Goal: Information Seeking & Learning: Learn about a topic

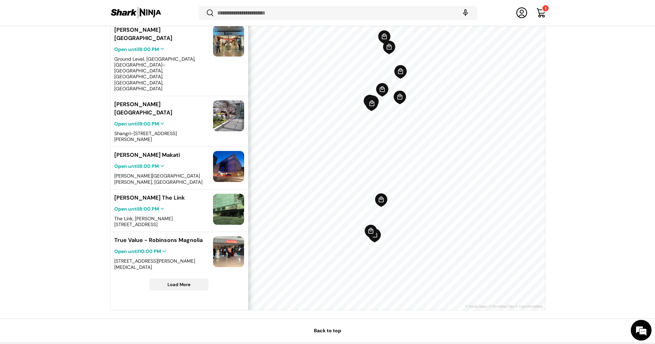
scroll to position [240, 0]
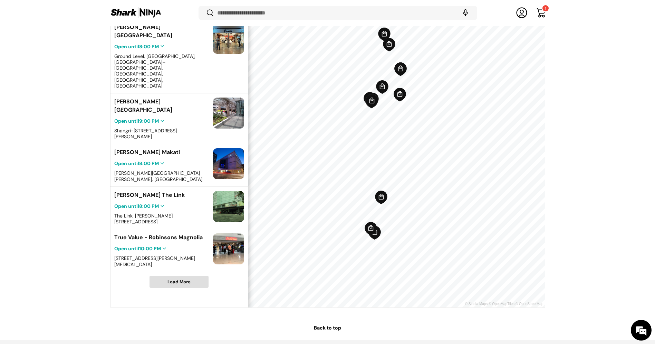
click at [192, 276] on span "Load More" at bounding box center [179, 281] width 58 height 11
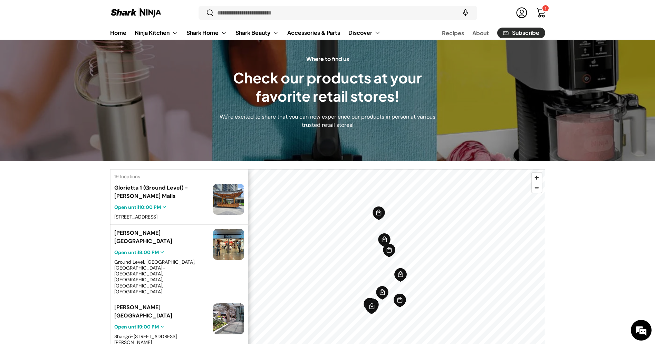
scroll to position [46, 0]
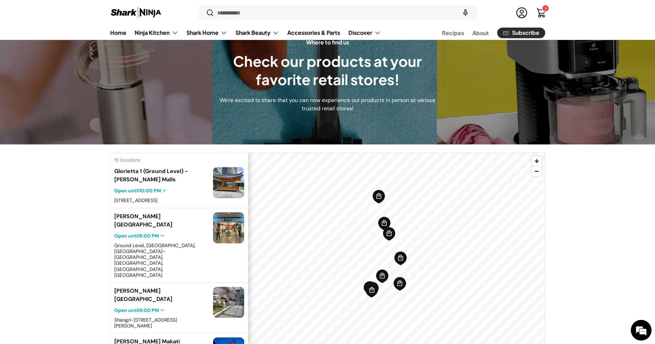
click at [134, 160] on div "19 locations" at bounding box center [179, 158] width 138 height 11
click at [271, 6] on input "Search" at bounding box center [337, 13] width 278 height 14
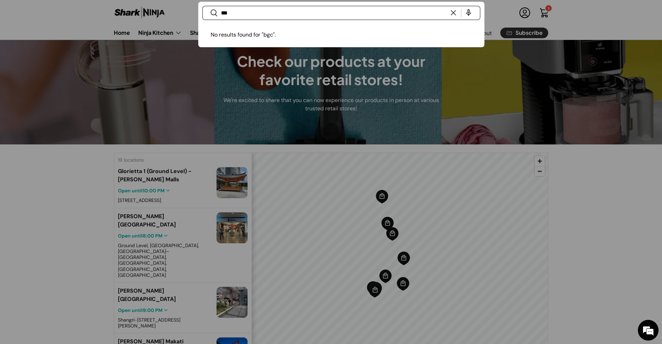
type input "***"
click at [452, 13] on button "Reset" at bounding box center [453, 13] width 15 height 15
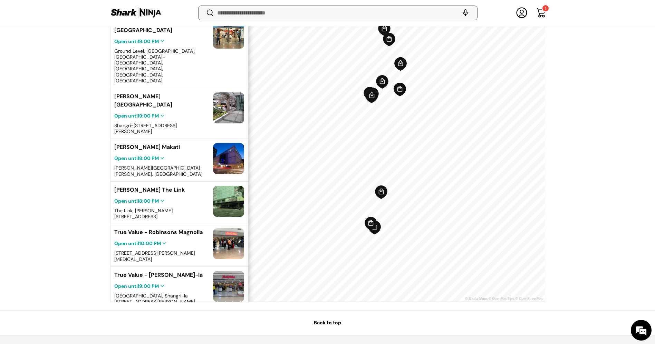
scroll to position [265, 0]
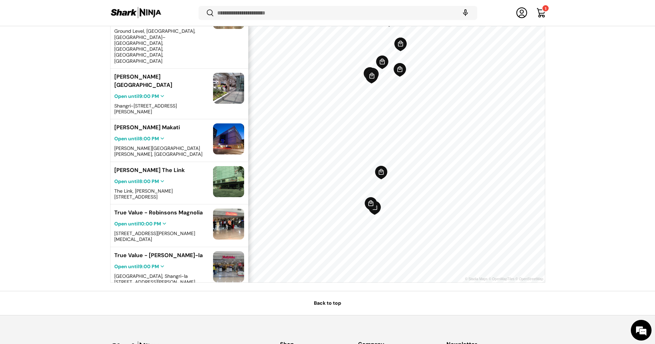
click at [332, 303] on link "Back to top" at bounding box center [327, 303] width 655 height 24
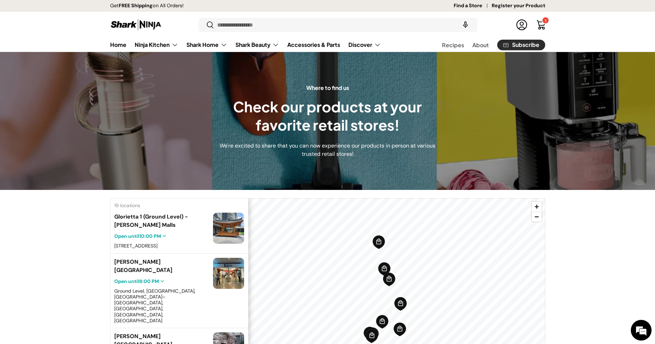
click at [477, 6] on link "Find a Store" at bounding box center [472, 6] width 38 height 8
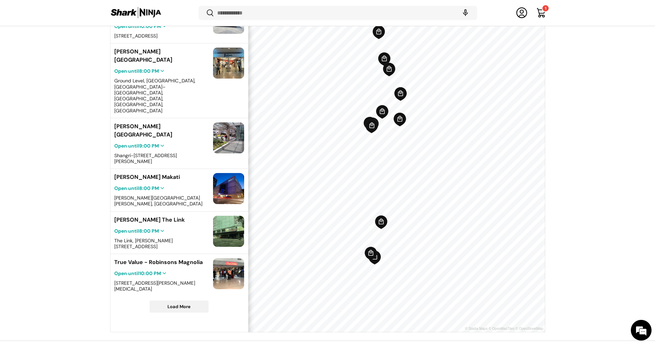
scroll to position [216, 0]
click at [188, 282] on div "19 locations Glorietta 1 (Ground Level) - Ayala Malls Open until 10:00 PM 205 H…" at bounding box center [179, 160] width 138 height 344
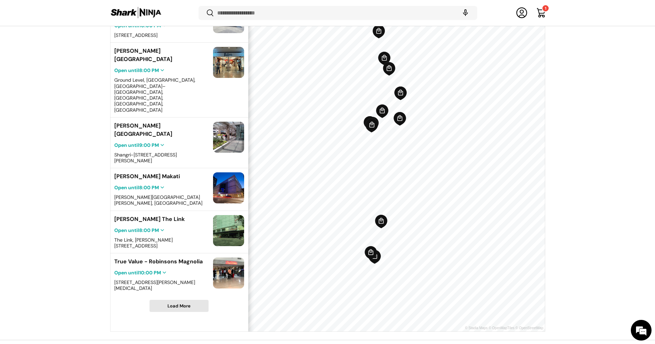
click at [186, 303] on span "Load More" at bounding box center [178, 306] width 23 height 6
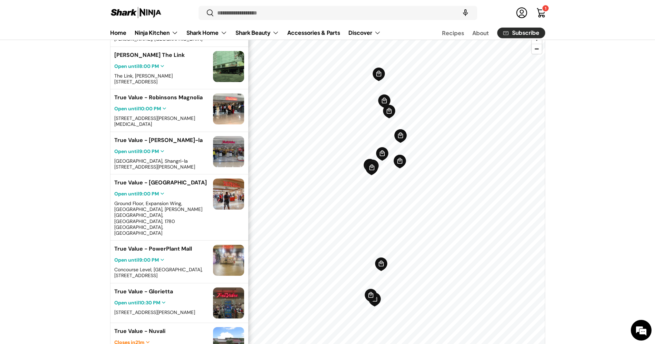
scroll to position [151, 0]
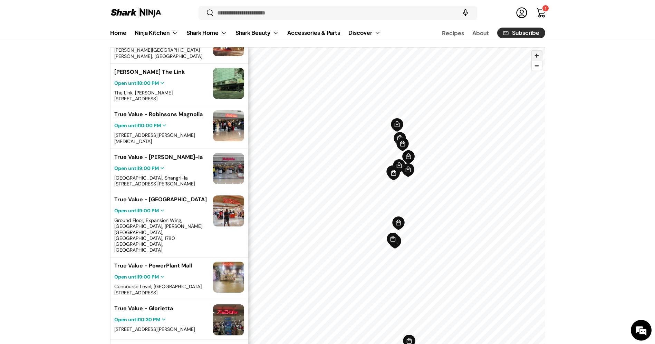
click at [538, 53] on span "Zoom in" at bounding box center [536, 56] width 10 height 10
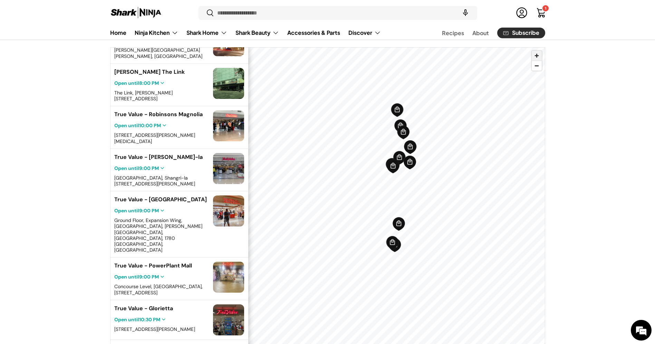
click at [538, 53] on span "Zoom in" at bounding box center [536, 56] width 10 height 10
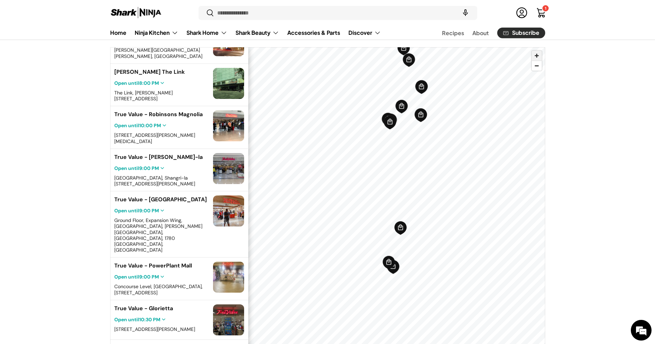
click at [538, 53] on span "Zoom in" at bounding box center [536, 56] width 10 height 10
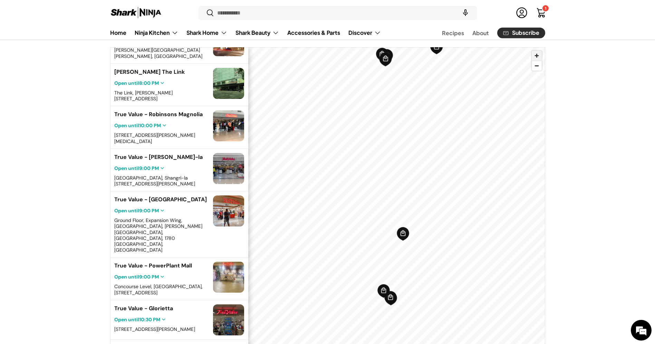
click at [538, 53] on span "Zoom in" at bounding box center [536, 56] width 10 height 10
click at [395, 224] on icon "Map marker" at bounding box center [394, 226] width 13 height 15
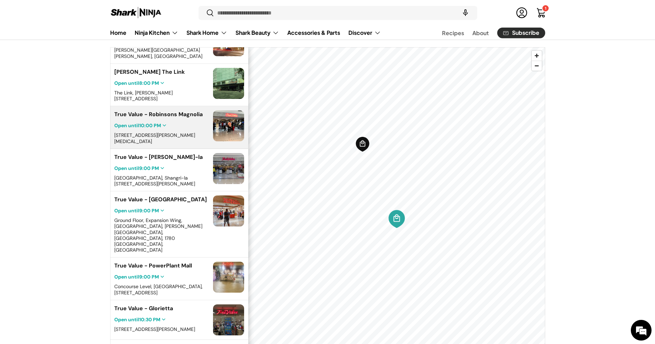
click at [360, 146] on icon "Map marker" at bounding box center [361, 144] width 13 height 15
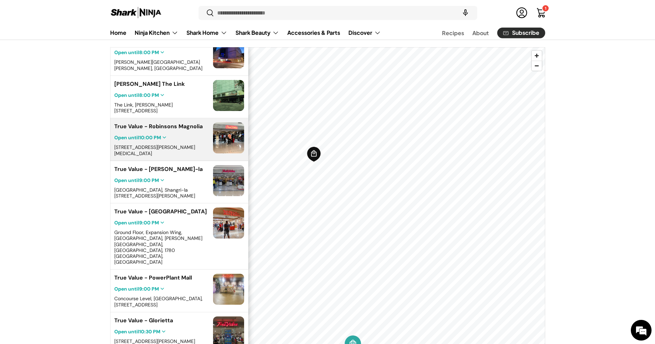
click at [317, 159] on icon "Map marker" at bounding box center [313, 155] width 14 height 16
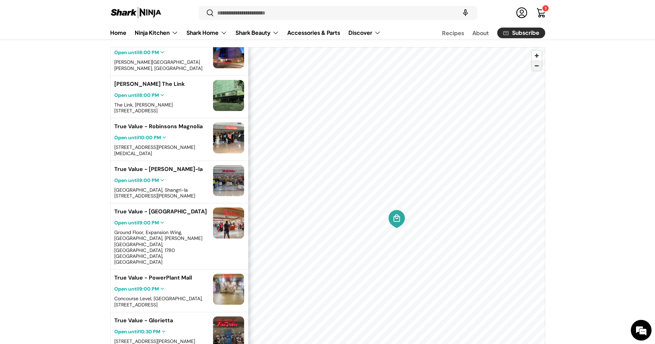
click at [539, 69] on span "Zoom out" at bounding box center [536, 66] width 10 height 10
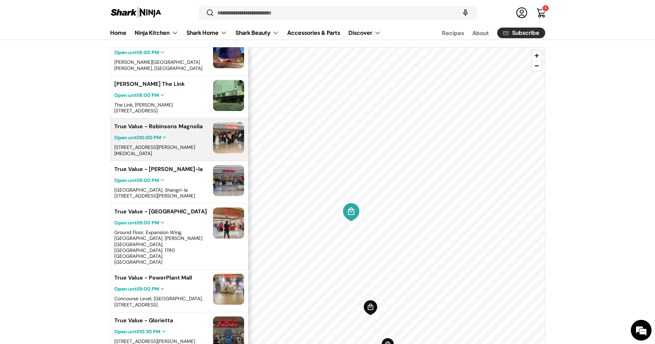
click at [374, 311] on icon "Map marker" at bounding box center [369, 308] width 13 height 15
click at [374, 125] on icon "Map marker" at bounding box center [376, 124] width 13 height 15
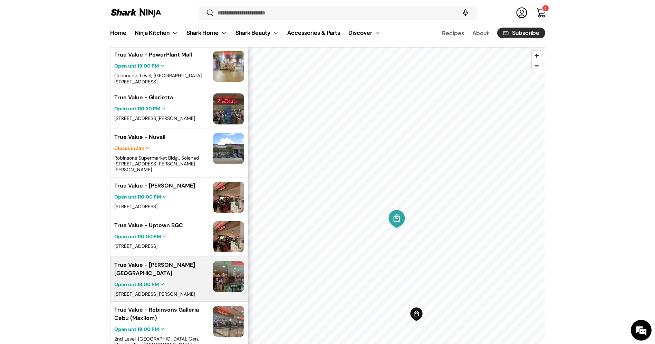
scroll to position [466, 0]
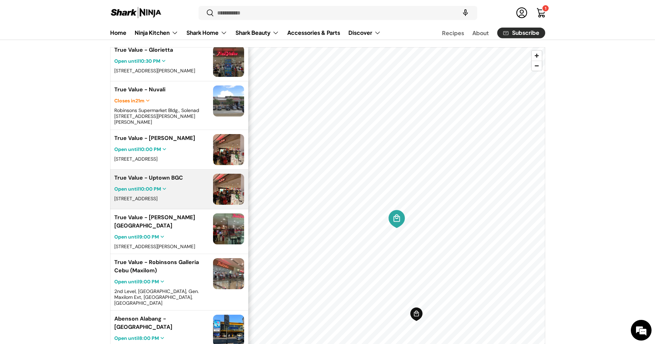
click at [193, 176] on div "True Value - Uptown BGC Open until 10:00 PM Unit B108, 36th St, Taguig, Metro M…" at bounding box center [161, 189] width 95 height 31
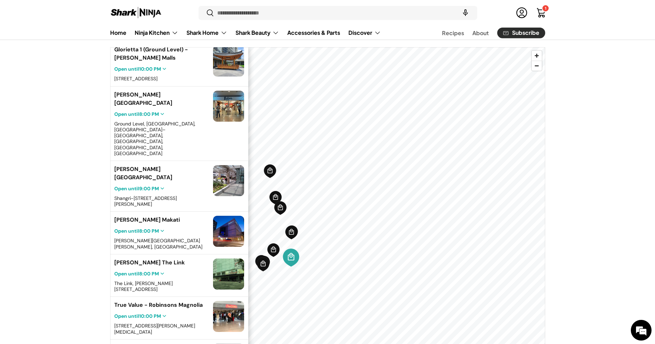
scroll to position [0, 0]
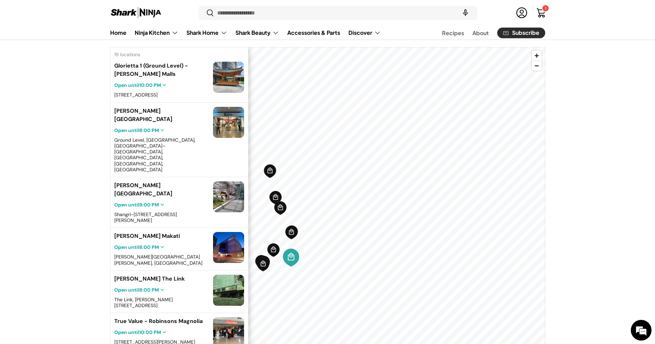
drag, startPoint x: 245, startPoint y: 159, endPoint x: 246, endPoint y: 176, distance: 16.6
click at [246, 176] on div "19 locations Glorietta 1 (Ground Level) - Ayala Malls Open until 10:00 PM 205 H…" at bounding box center [179, 219] width 138 height 344
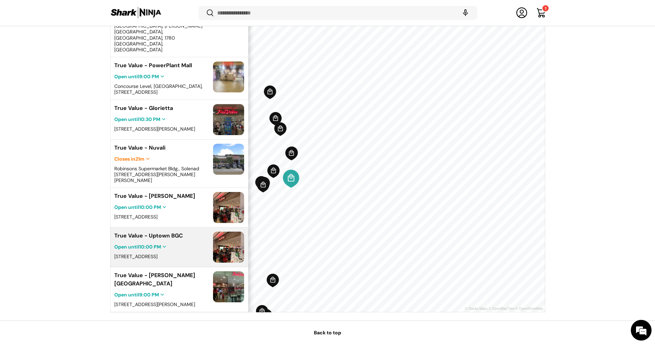
scroll to position [331, 0]
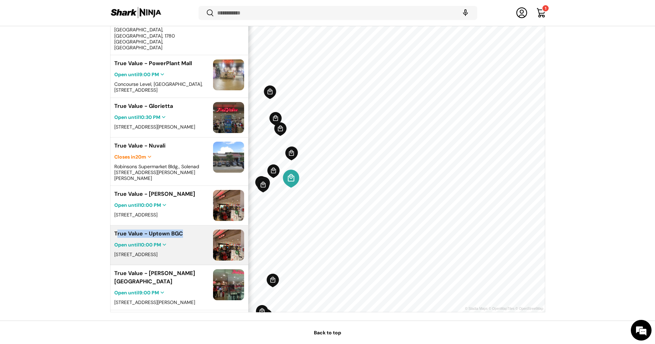
drag, startPoint x: 189, startPoint y: 215, endPoint x: 116, endPoint y: 216, distance: 72.8
click at [116, 230] on div "True Value - Uptown BGC Open until 10:00 PM Unit B108, 36th St, Taguig, Metro M…" at bounding box center [161, 245] width 95 height 31
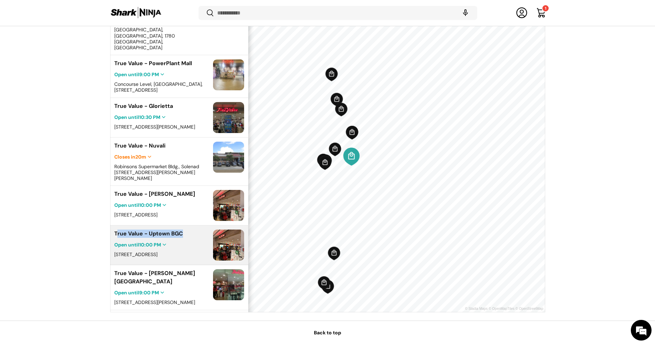
copy div "rue Value - Uptown BGC"
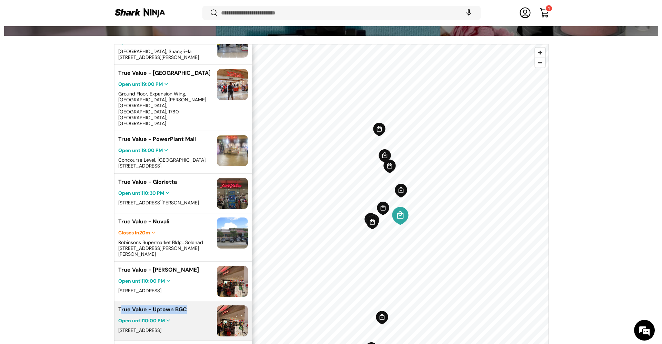
scroll to position [0, 0]
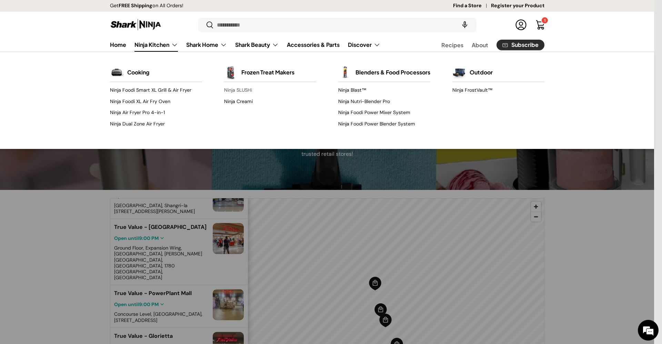
click at [239, 90] on link "Ninja SLUSHi" at bounding box center [270, 90] width 92 height 11
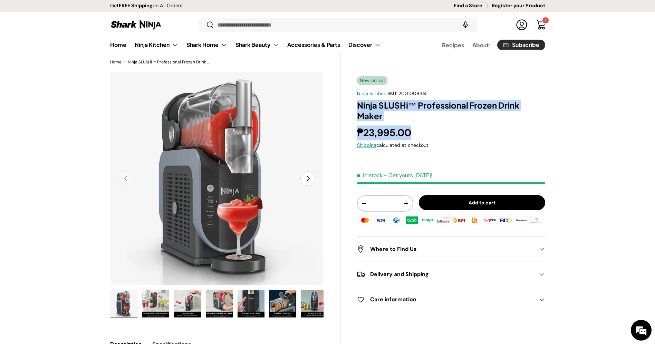
drag, startPoint x: 416, startPoint y: 132, endPoint x: 354, endPoint y: 102, distance: 69.4
click at [354, 102] on div "New arrival Ninja Kitchen | SKU: 2001008314 Ninja SLUSHi™ Professional Frozen D…" at bounding box center [442, 279] width 204 height 414
copy div "Ninja SLUSHi™ Professional Frozen Drink Maker ₱23,995.00"
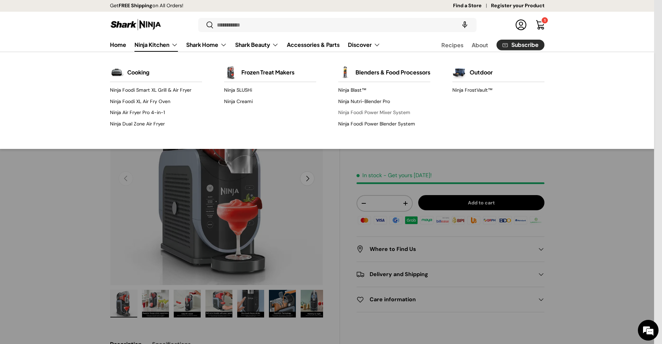
click at [364, 117] on link "Ninja Foodi Power Mixer System" at bounding box center [384, 112] width 92 height 11
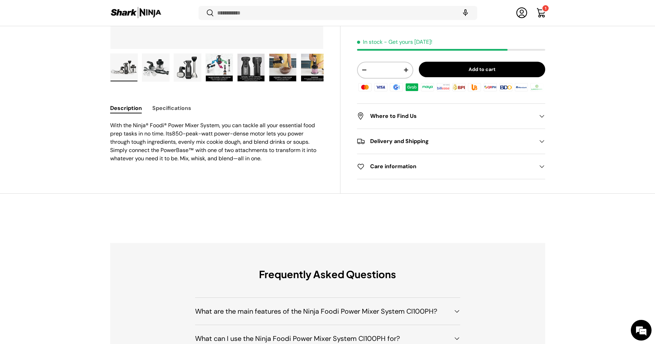
click at [171, 108] on button "Specifications" at bounding box center [171, 108] width 39 height 16
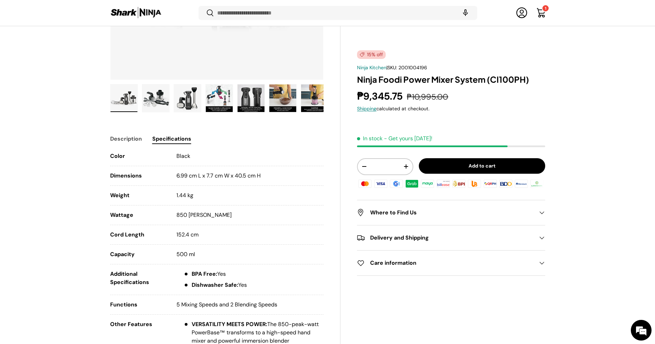
scroll to position [209, 0]
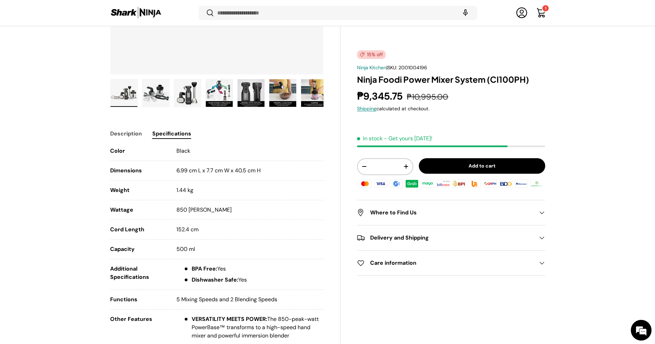
click at [122, 135] on button "Description" at bounding box center [126, 134] width 32 height 16
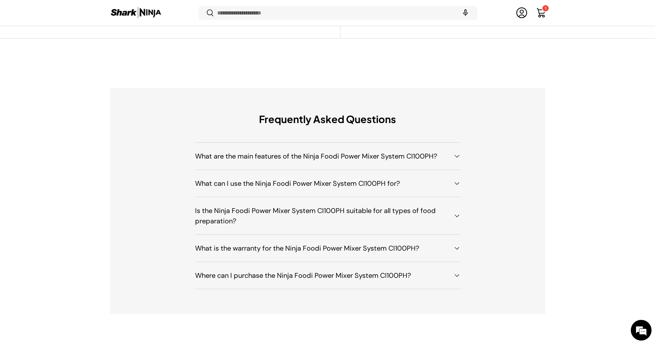
scroll to position [395, 0]
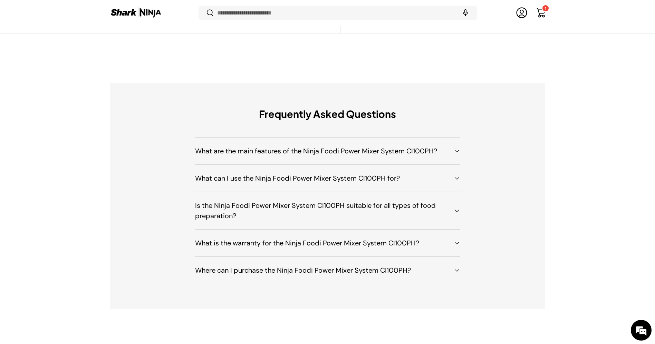
click at [352, 158] on summary "What are the main features of the Ninja Foodi Power Mixer System CI100PH?" at bounding box center [327, 151] width 265 height 27
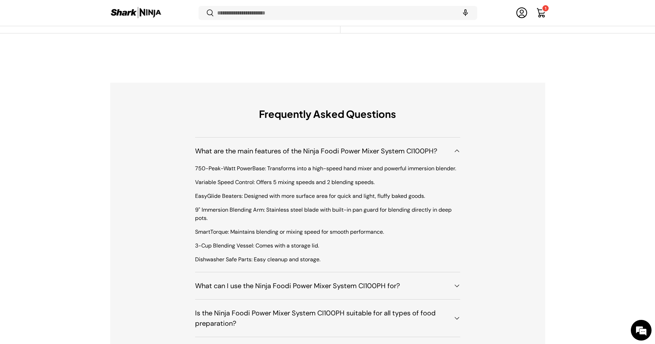
click at [298, 287] on h4 "What can I use the Ninja Foodi Power Mixer System CI100PH for?" at bounding box center [322, 286] width 254 height 10
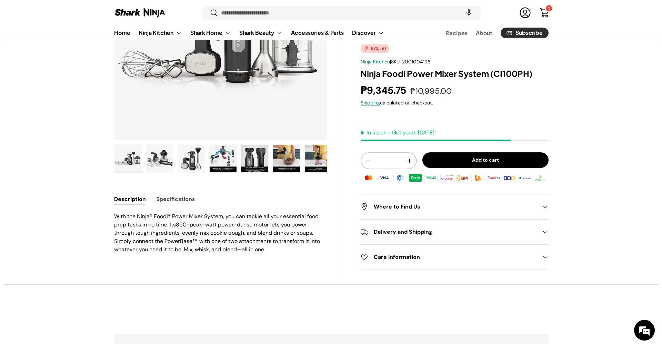
scroll to position [0, 0]
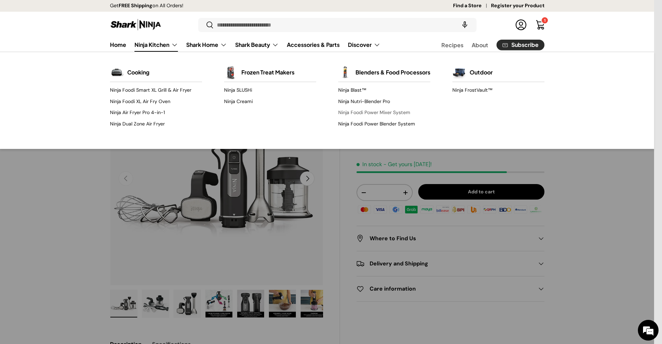
click at [351, 118] on link "Ninja Foodi Power Mixer System" at bounding box center [384, 112] width 92 height 11
click at [355, 129] on link "Ninja Foodi Power Blender System" at bounding box center [384, 123] width 92 height 11
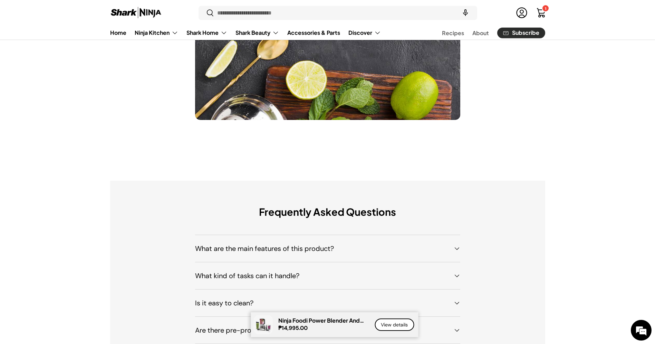
scroll to position [4651, 0]
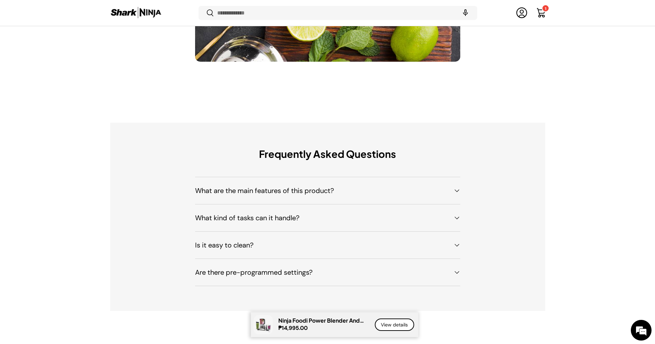
click at [355, 193] on h4 "What are the main features of this product?" at bounding box center [322, 191] width 254 height 10
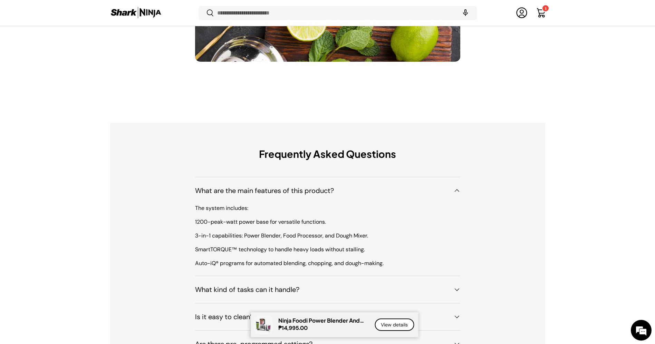
click at [351, 289] on h4 "What kind of tasks can it handle?" at bounding box center [322, 290] width 254 height 10
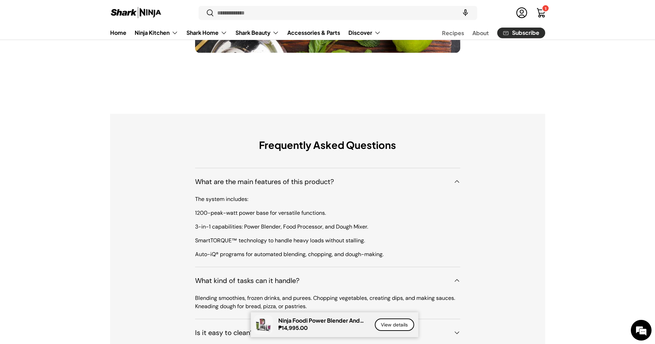
scroll to position [4678, 0]
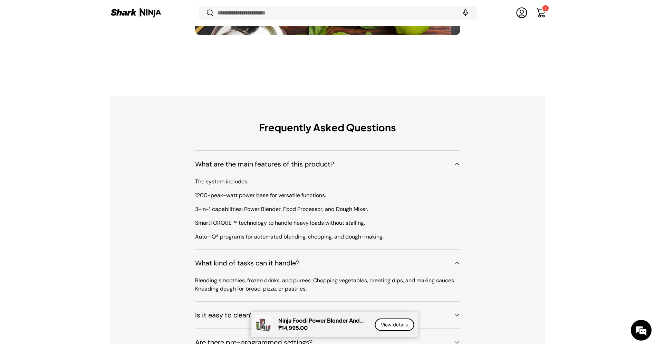
drag, startPoint x: 317, startPoint y: 296, endPoint x: 180, endPoint y: 282, distance: 138.4
click at [180, 282] on div "Frequently Asked Questions What are the main features of this product? The syst…" at bounding box center [327, 238] width 435 height 235
copy p "Blending smoothies, frozen drinks, and purees. Chopping vegetables, creating di…"
